Goal: Information Seeking & Learning: Check status

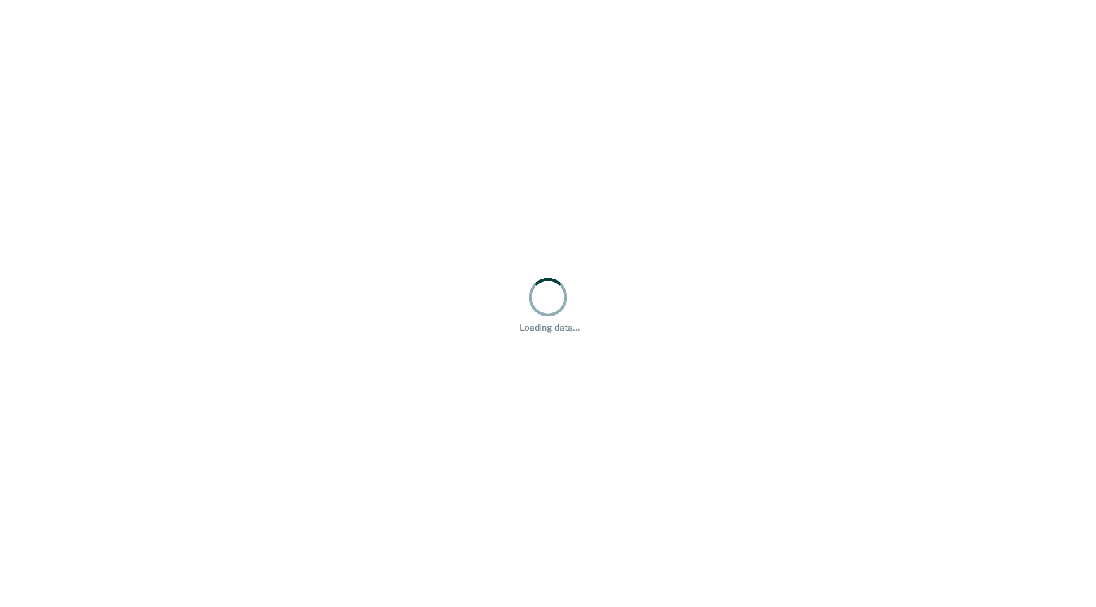
click at [721, 307] on div "Loading data..." at bounding box center [548, 303] width 1096 height 607
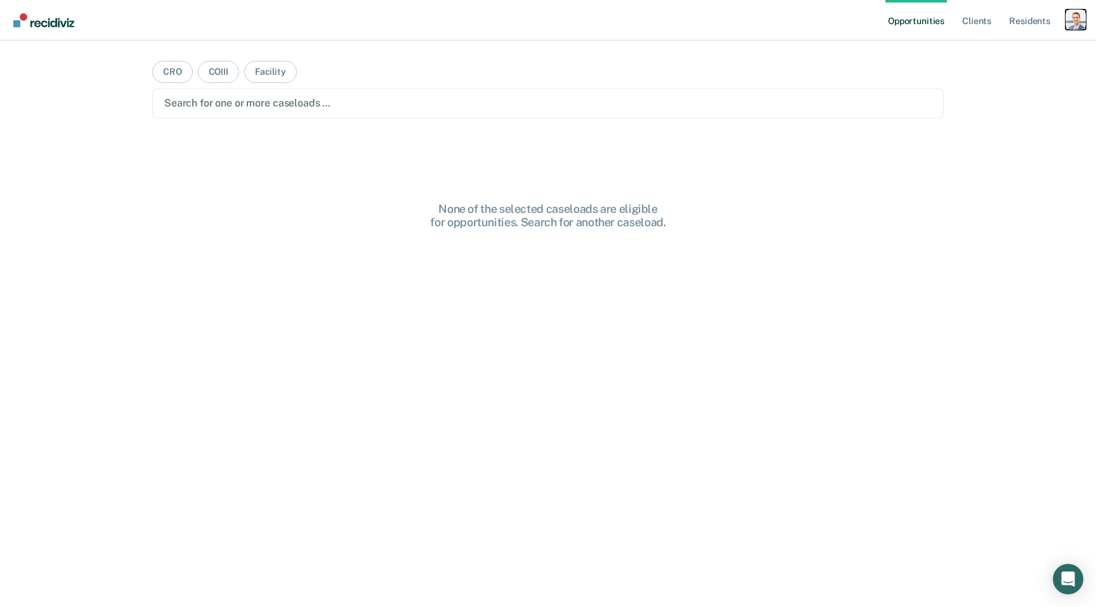
click at [1067, 18] on div "Profile dropdown button" at bounding box center [1075, 20] width 20 height 20
click at [986, 53] on link "Profile" at bounding box center [1024, 51] width 102 height 11
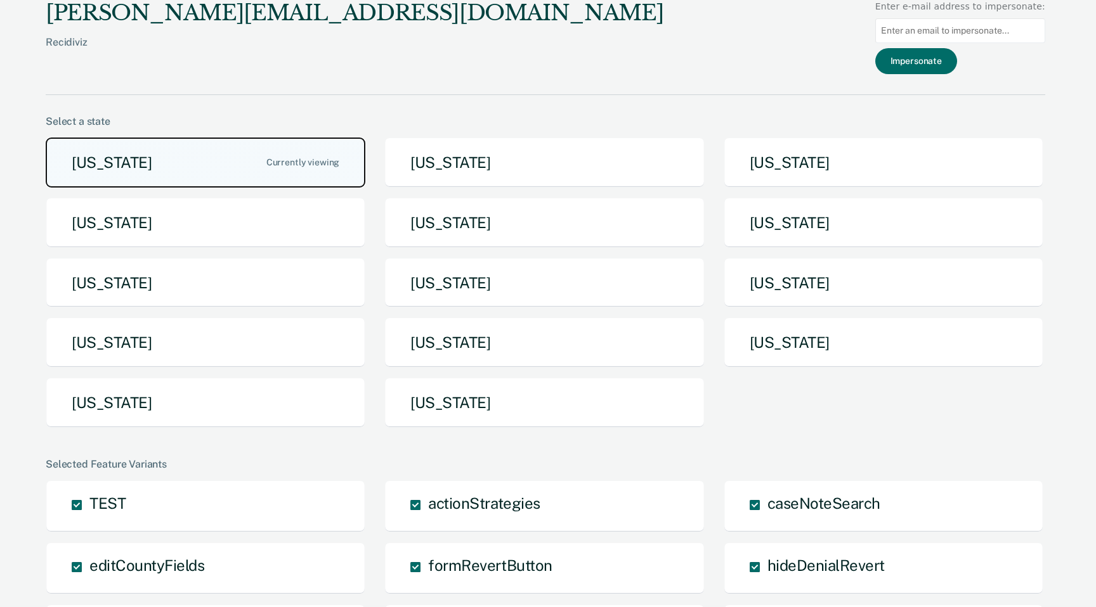
click at [265, 156] on button "Arizona" at bounding box center [206, 163] width 320 height 50
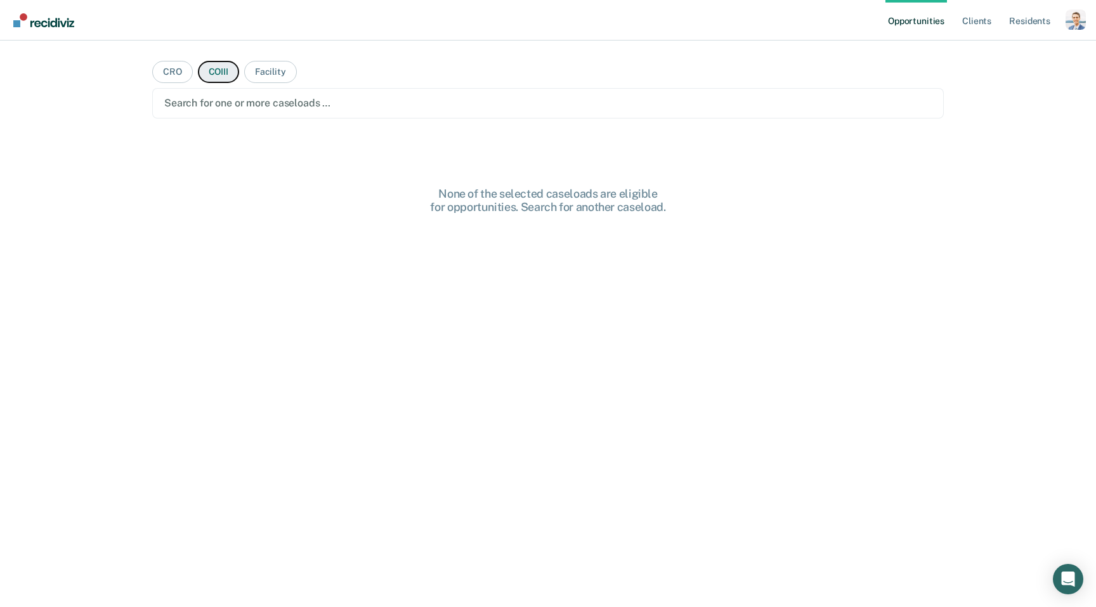
click at [215, 74] on button "COIII" at bounding box center [218, 72] width 41 height 22
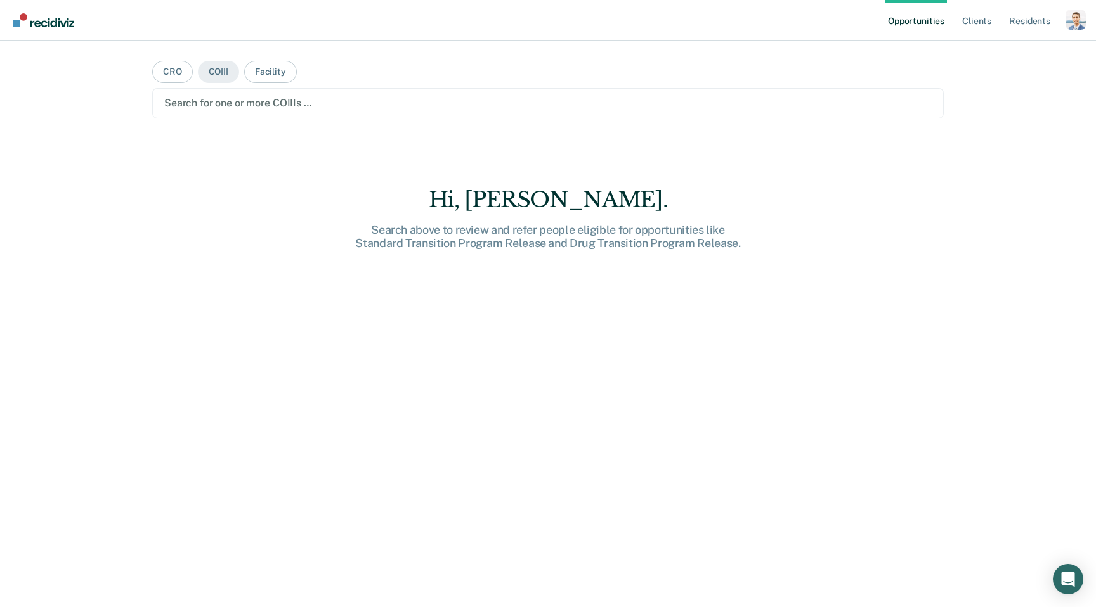
click at [230, 110] on div at bounding box center [547, 103] width 767 height 15
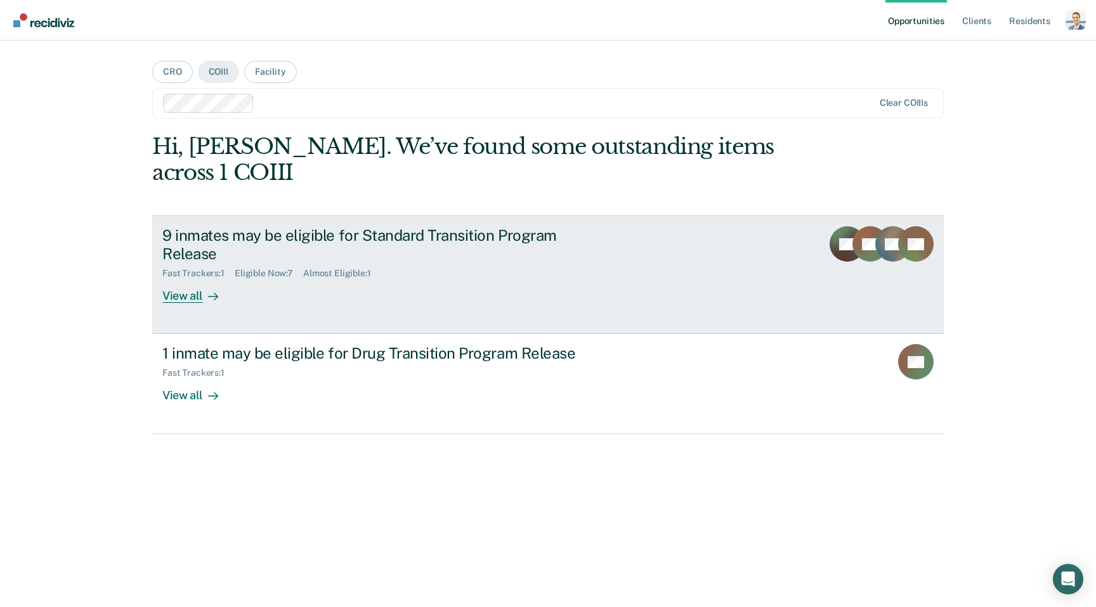
click at [370, 226] on div "9 inmates may be eligible for Standard Transition Program Release" at bounding box center [384, 244] width 445 height 37
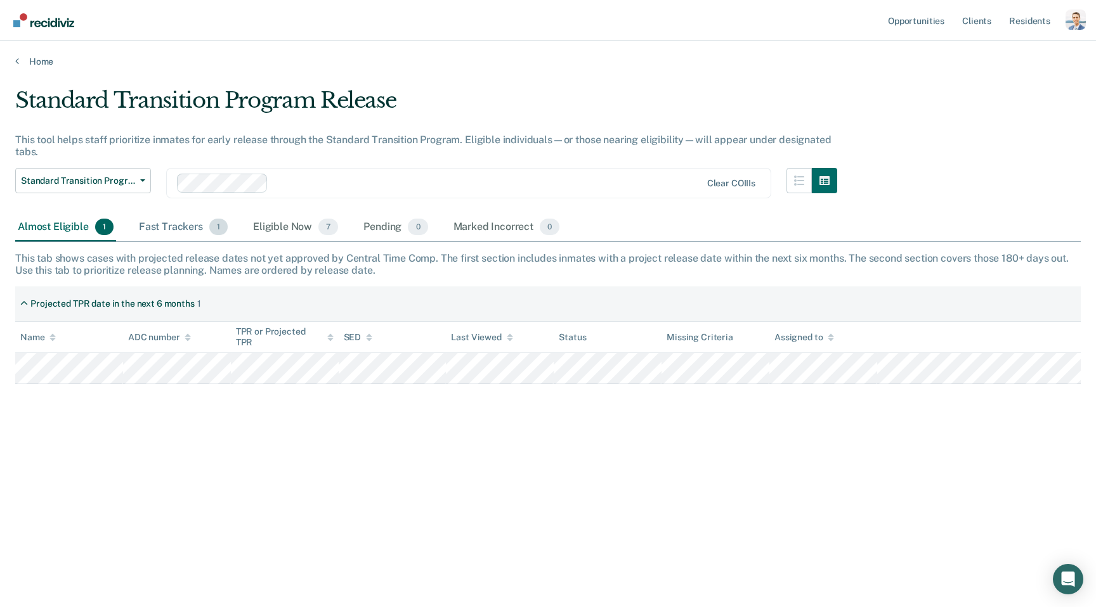
click at [162, 229] on div "Fast Trackers 1" at bounding box center [183, 228] width 94 height 28
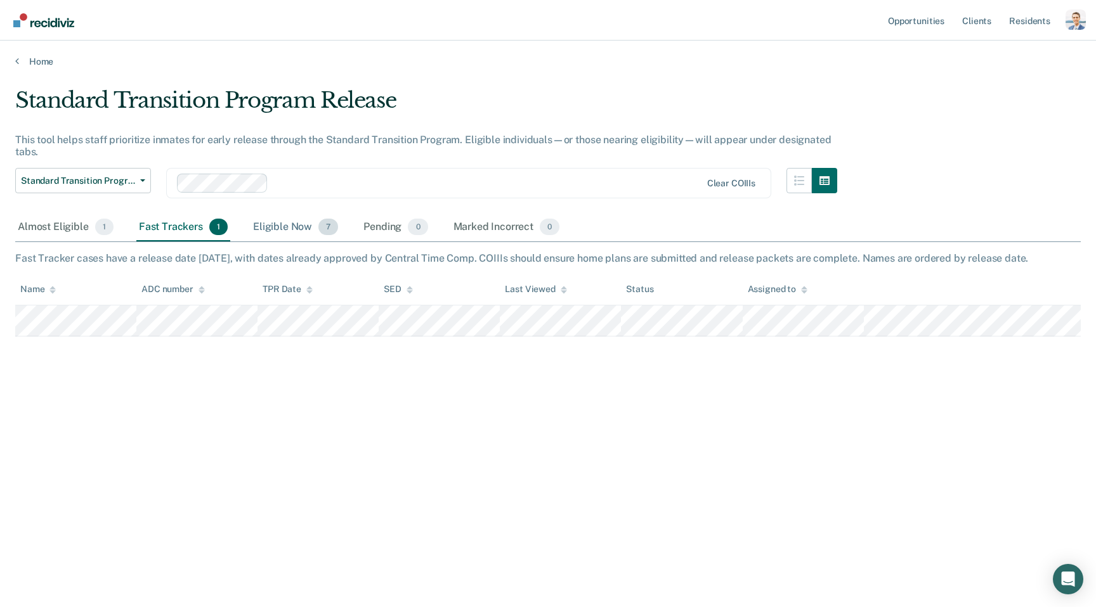
click at [276, 226] on div "Eligible Now 7" at bounding box center [295, 228] width 90 height 28
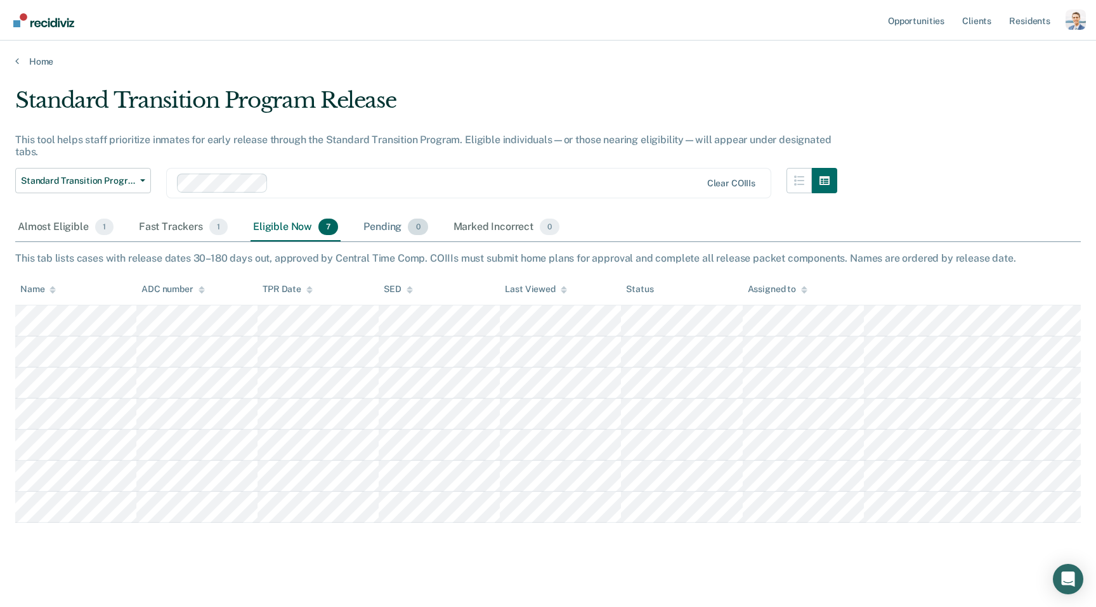
click at [378, 226] on div "Pending 0" at bounding box center [395, 228] width 69 height 28
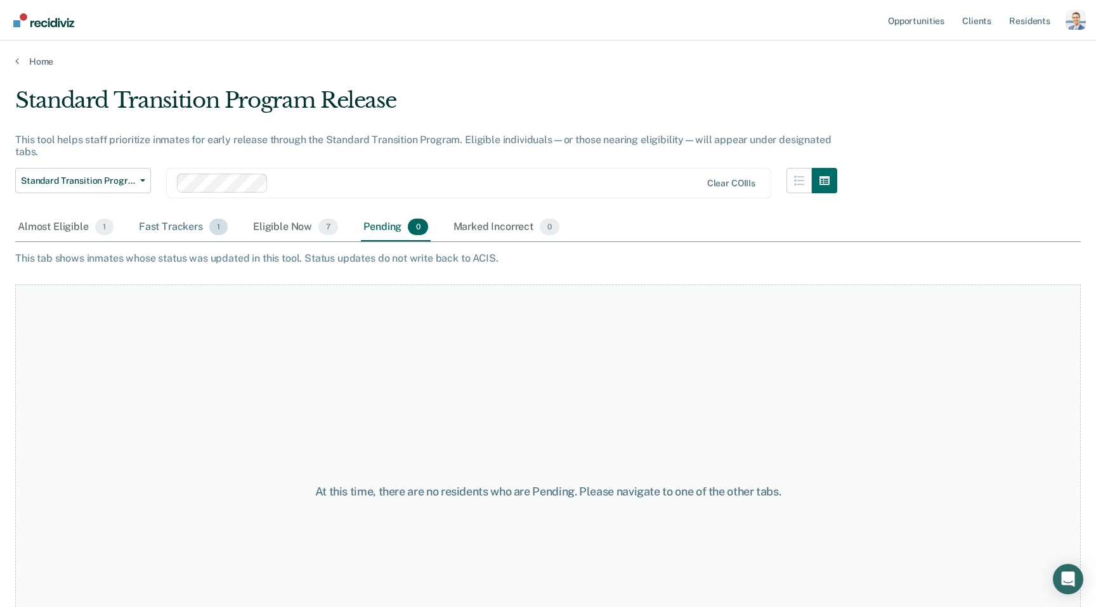
click at [164, 236] on div "Fast Trackers 1" at bounding box center [183, 228] width 94 height 28
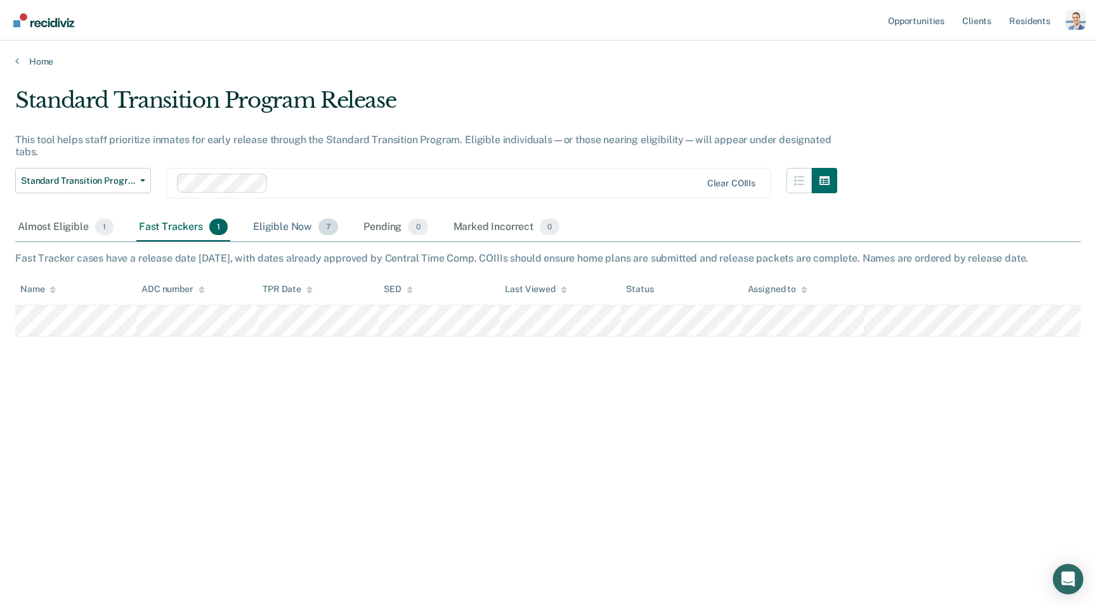
click at [287, 234] on div "Eligible Now 7" at bounding box center [295, 228] width 90 height 28
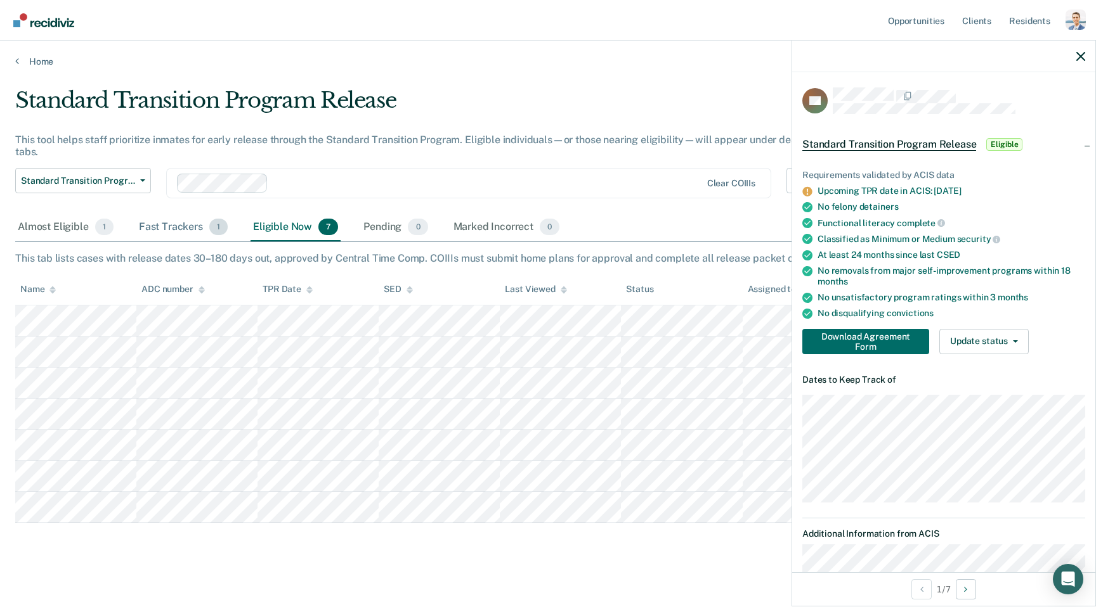
click at [161, 227] on div "Fast Trackers 1" at bounding box center [183, 228] width 94 height 28
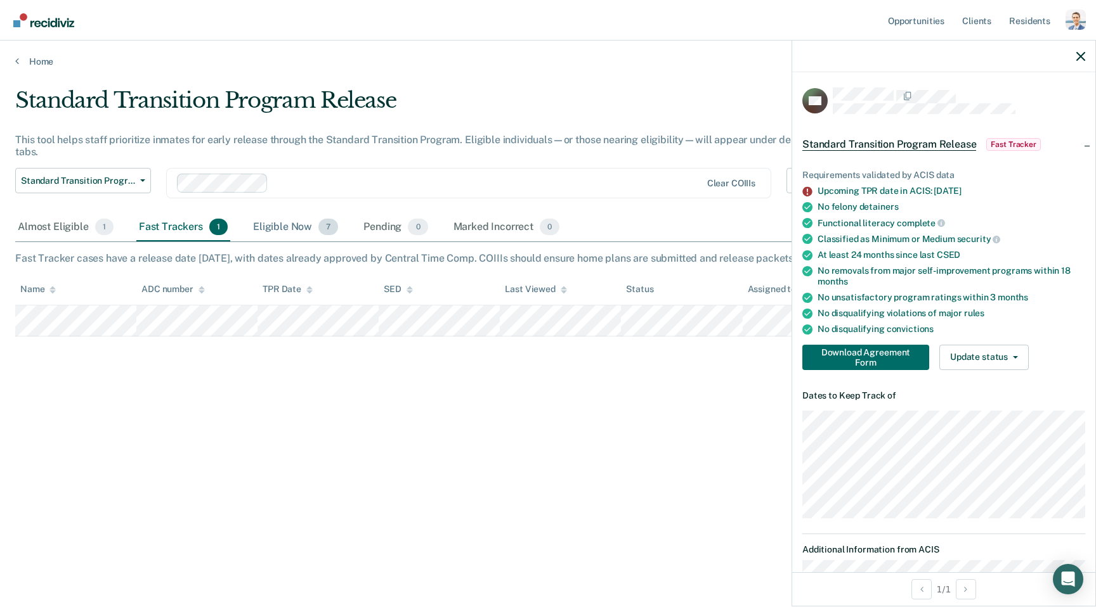
click at [292, 221] on div "Eligible Now 7" at bounding box center [295, 228] width 90 height 28
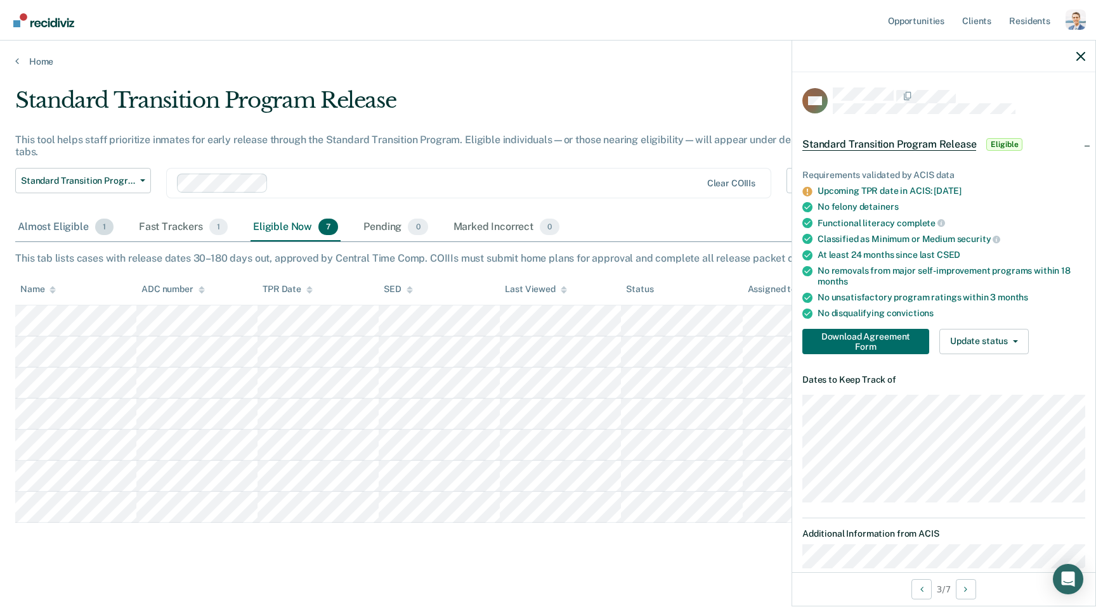
click at [82, 219] on div "Almost Eligible 1" at bounding box center [65, 228] width 101 height 28
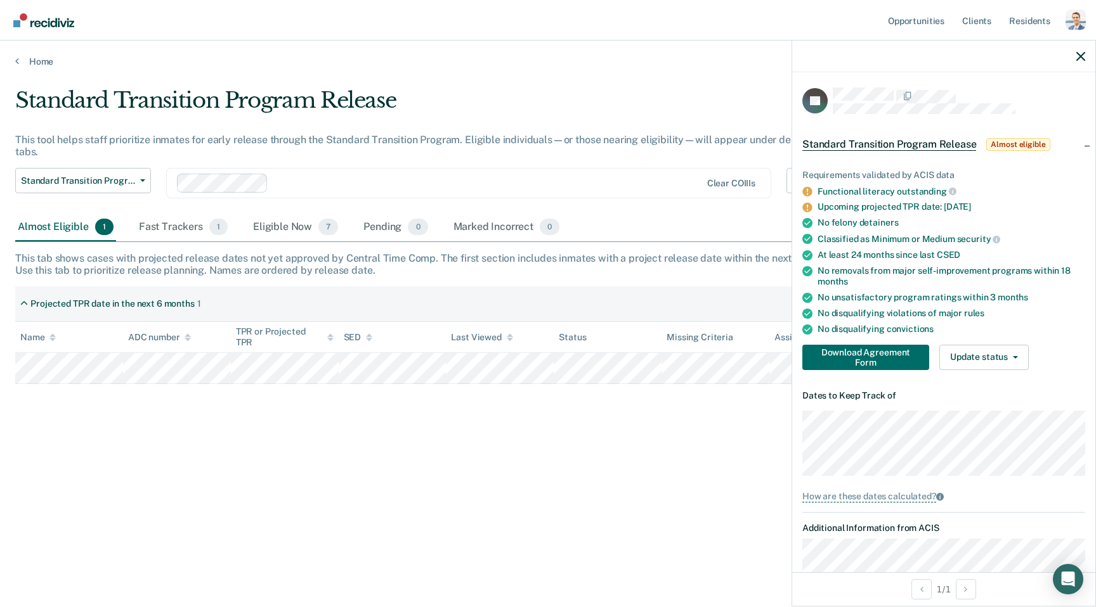
click at [427, 105] on div "Standard Transition Program Release" at bounding box center [426, 105] width 822 height 36
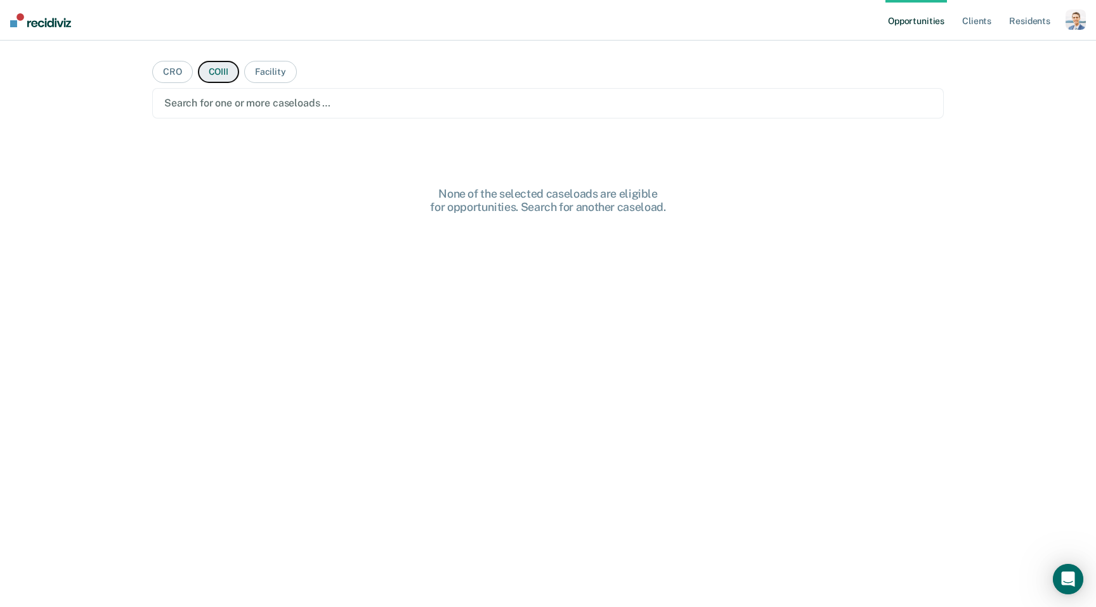
click at [204, 74] on main "CRO COIII Facility Search for one or more caseloads … None of the selected case…" at bounding box center [548, 309] width 822 height 536
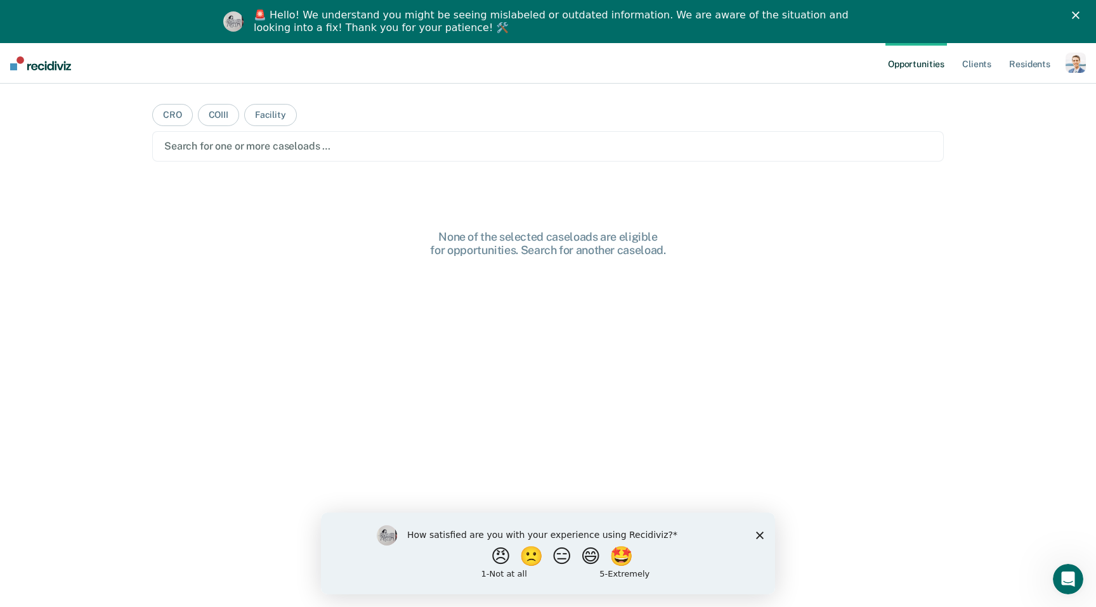
click at [240, 150] on div at bounding box center [547, 146] width 767 height 15
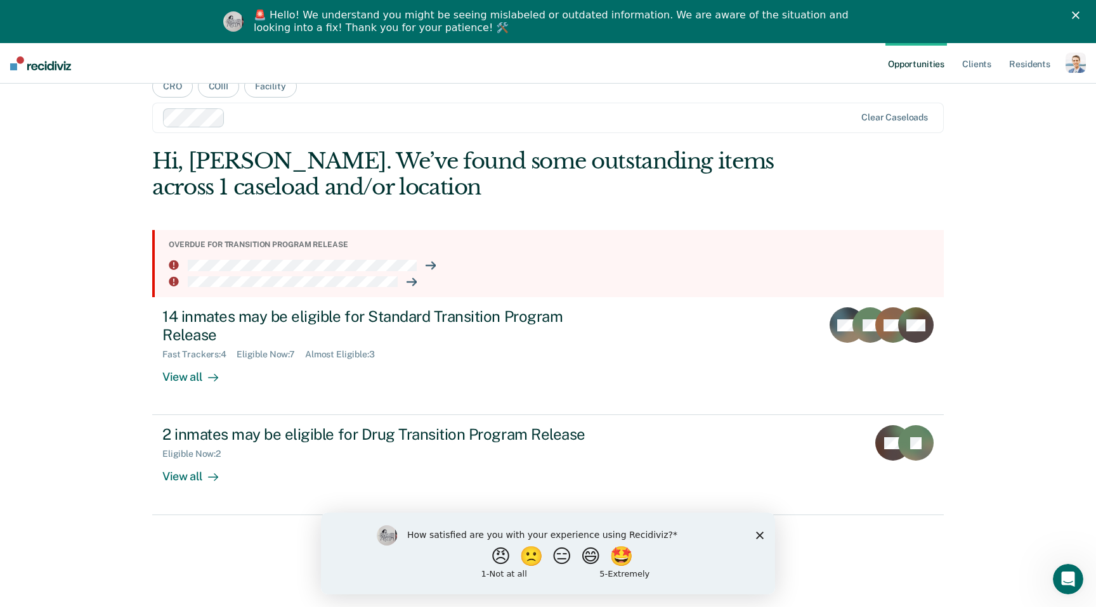
scroll to position [43, 0]
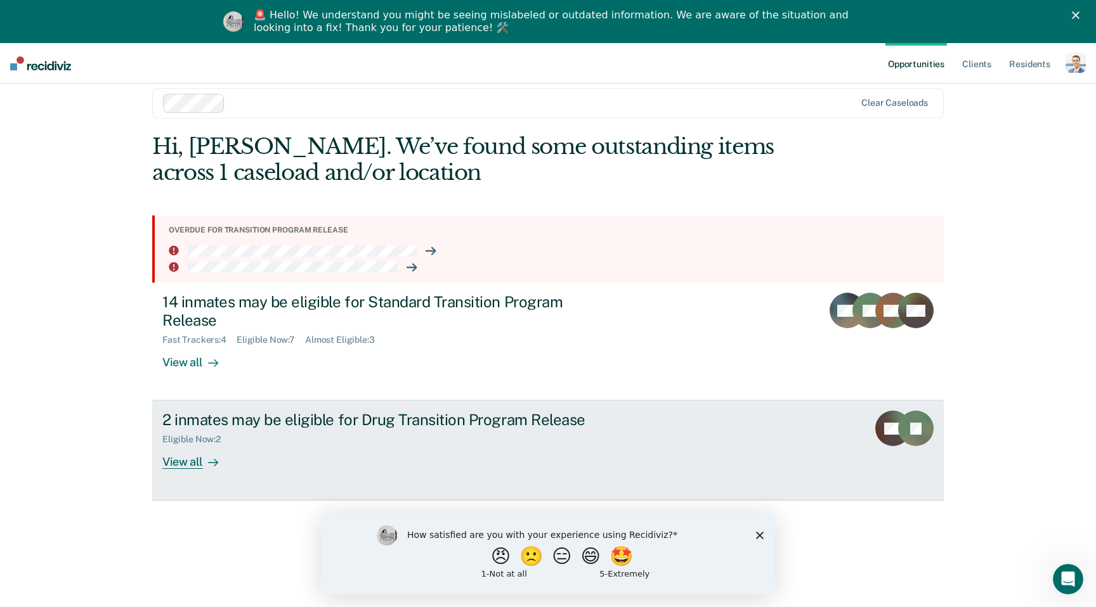
click at [373, 425] on div "2 inmates may be eligible for Drug Transition Program Release" at bounding box center [384, 420] width 445 height 18
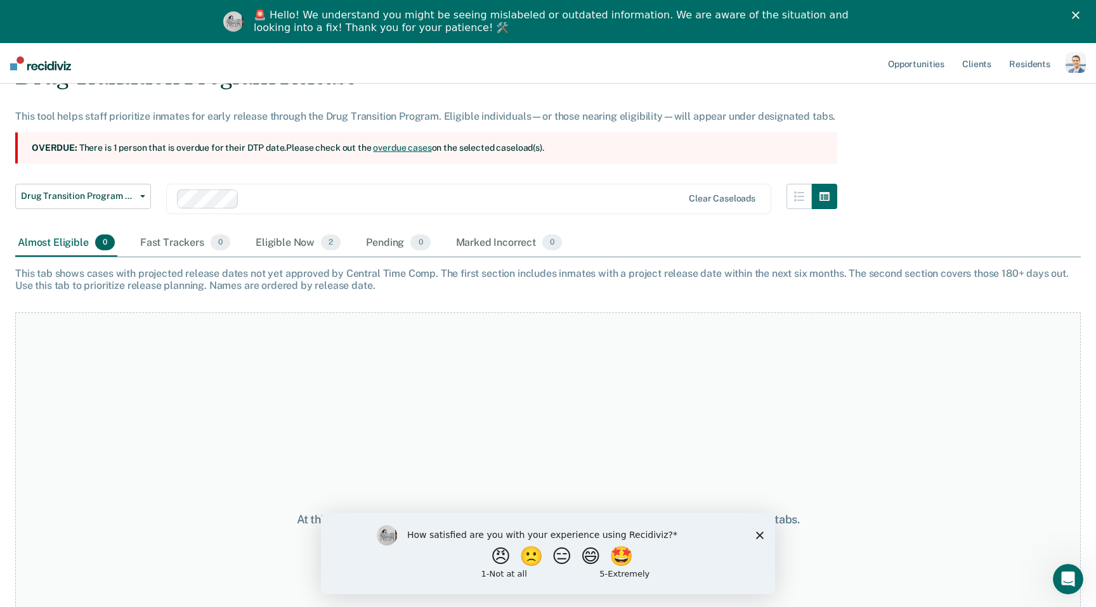
scroll to position [21, 0]
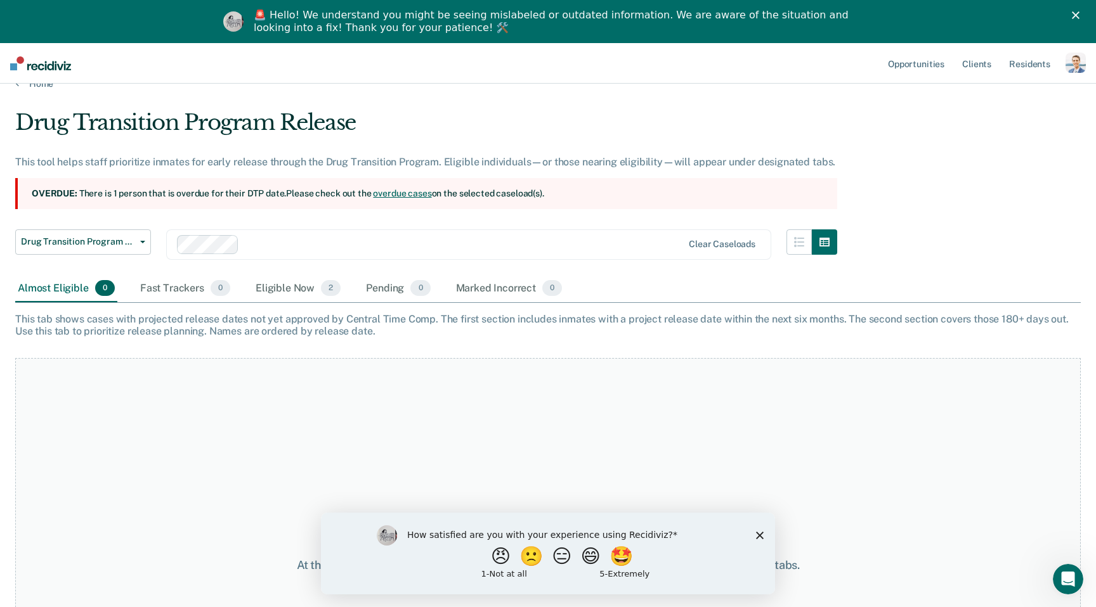
click at [174, 266] on div "Drug Transition Program Release Standard Transition Program Release Drug Transi…" at bounding box center [426, 253] width 822 height 46
click at [176, 288] on div "Fast Trackers 0" at bounding box center [185, 289] width 95 height 28
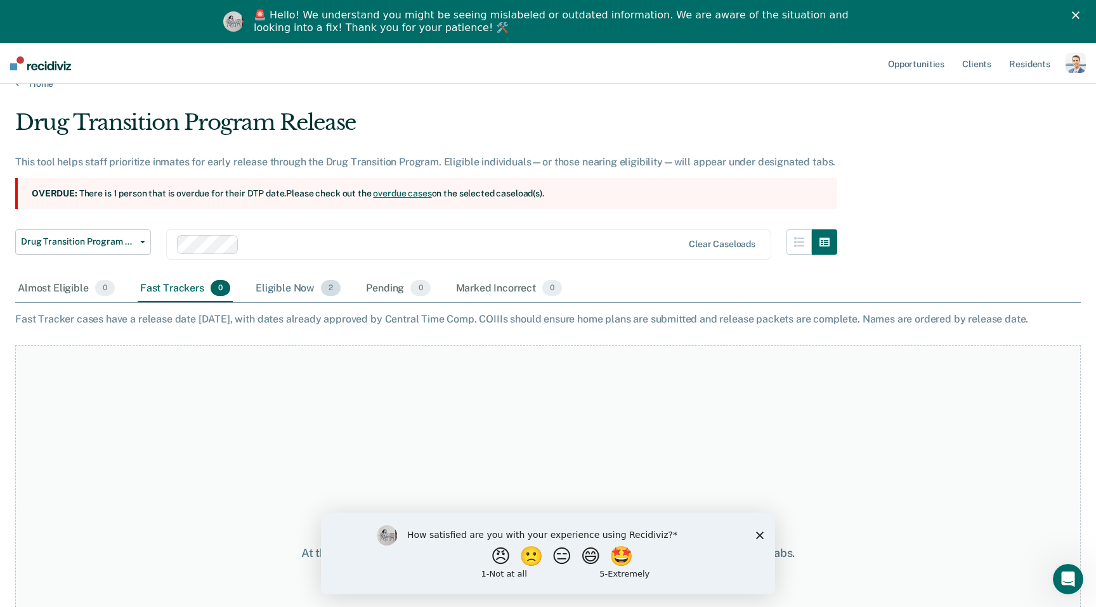
click at [290, 282] on div "Eligible Now 2" at bounding box center [298, 289] width 90 height 28
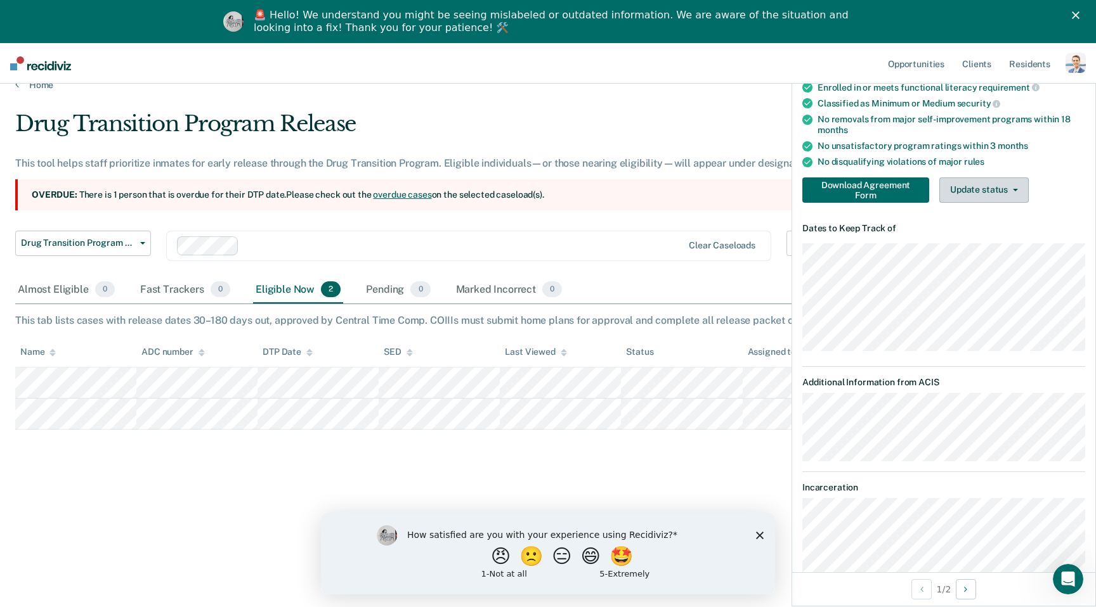
scroll to position [167, 0]
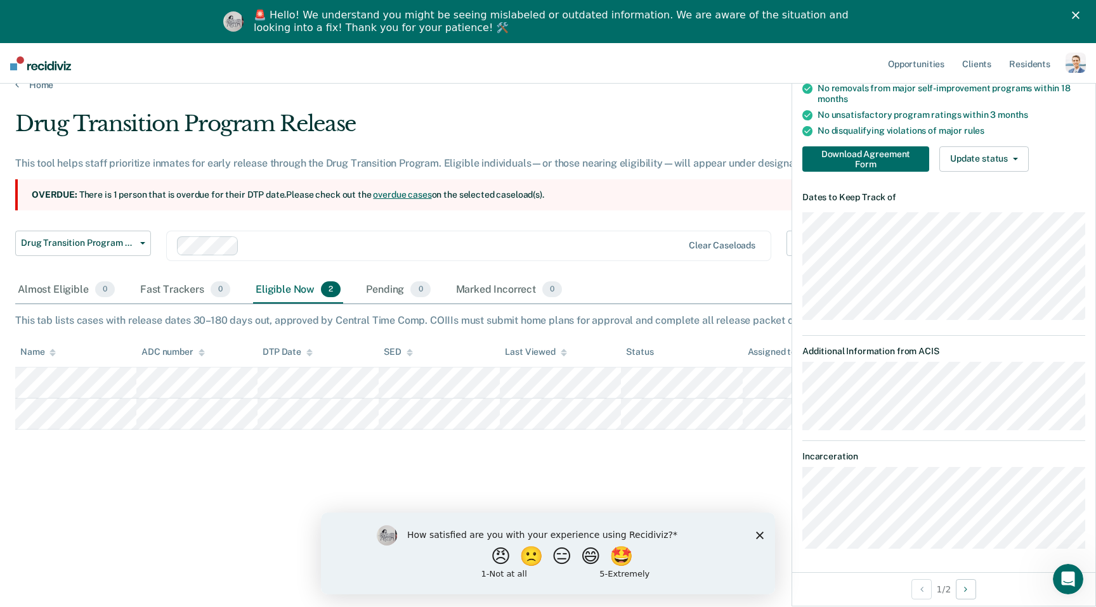
click at [762, 543] on div "How satisfied are you with your experience using Recidiviz? 😠 🙁 😑 😄 🤩 1 - Not a…" at bounding box center [548, 553] width 454 height 82
click at [761, 536] on polygon "Close survey" at bounding box center [760, 535] width 8 height 8
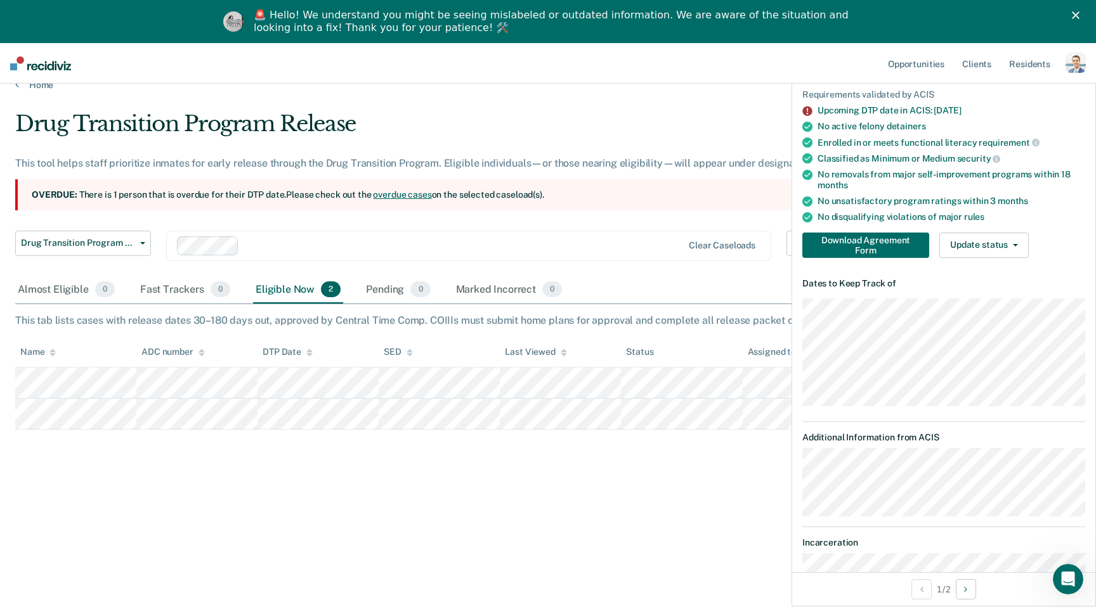
scroll to position [0, 0]
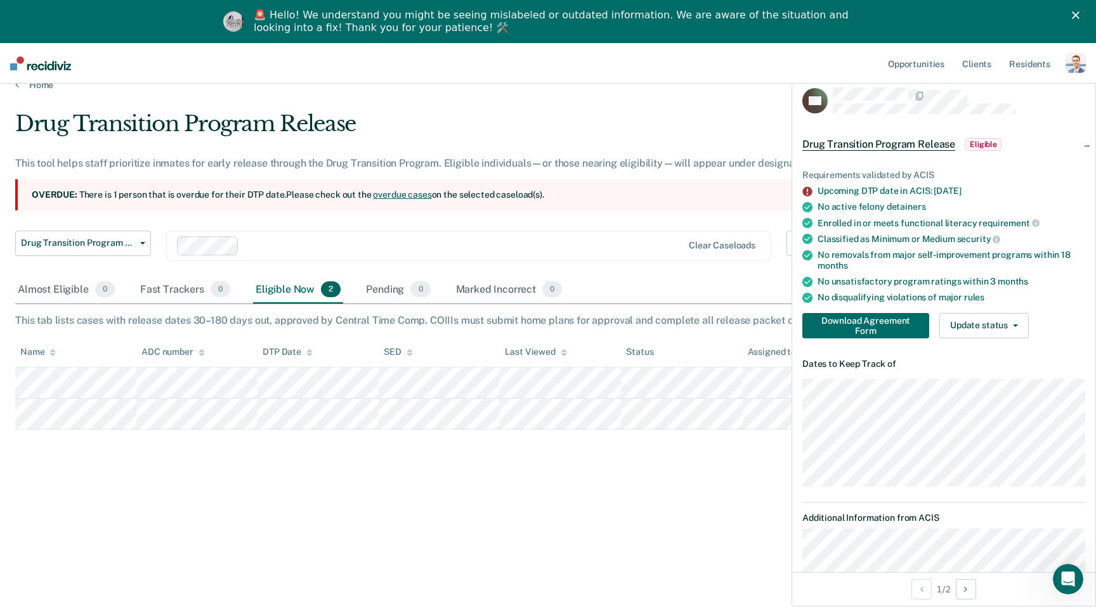
click at [394, 191] on link "overdue cases" at bounding box center [402, 195] width 58 height 10
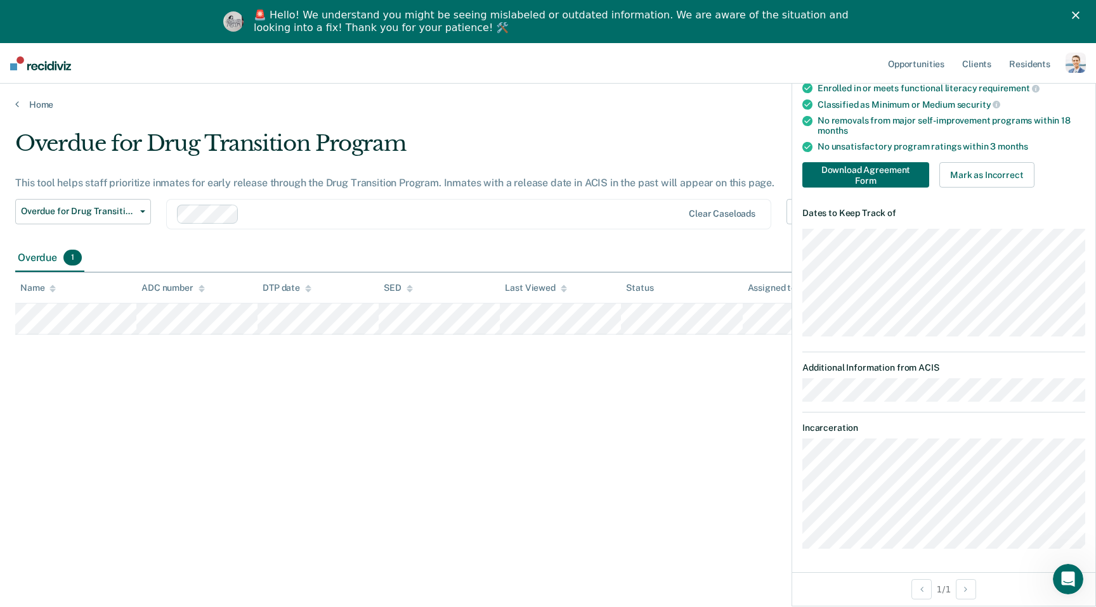
click at [1073, 18] on polygon "Close" at bounding box center [1075, 15] width 8 height 8
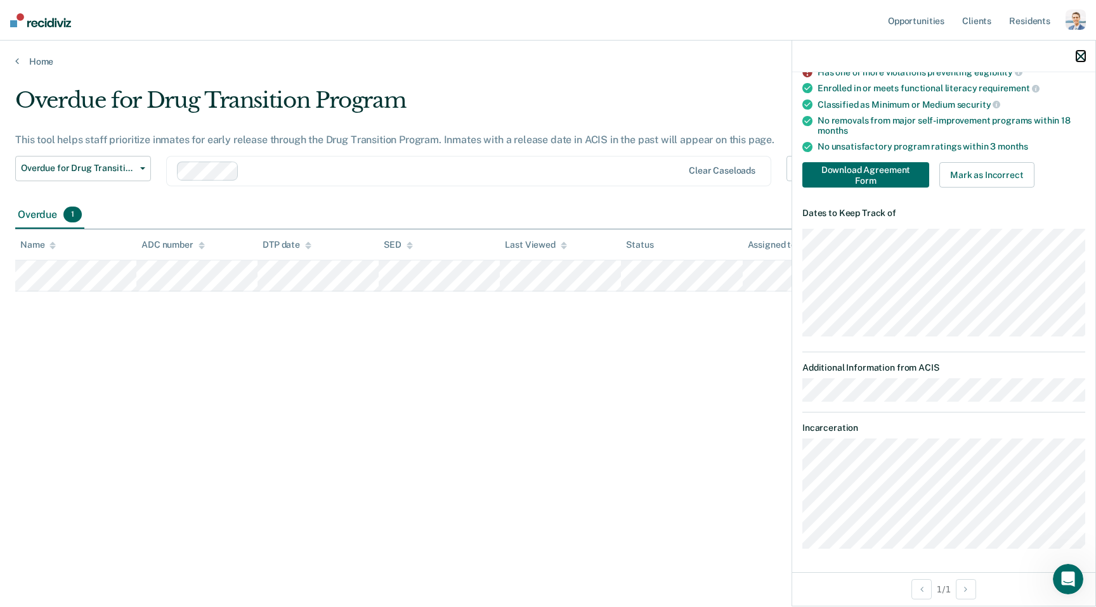
click at [1079, 55] on icon "button" at bounding box center [1080, 56] width 9 height 9
